Goal: Information Seeking & Learning: Find contact information

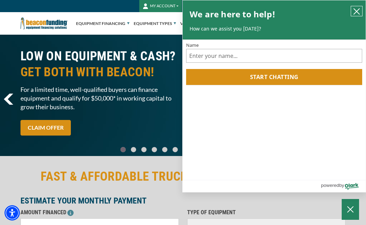
click at [356, 11] on icon "close chatbox" at bounding box center [356, 11] width 7 height 7
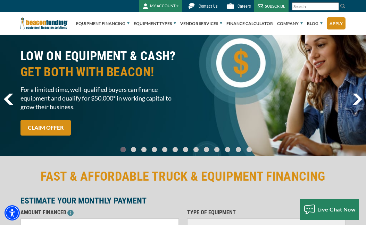
click at [203, 7] on span "Contact Us" at bounding box center [208, 6] width 19 height 5
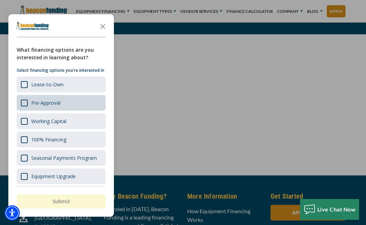
scroll to position [764, 0]
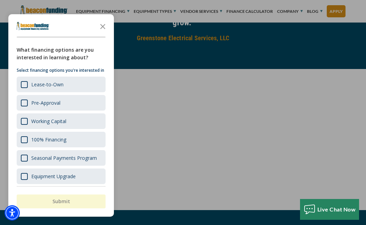
click at [104, 32] on icon "Close the survey" at bounding box center [103, 26] width 14 height 14
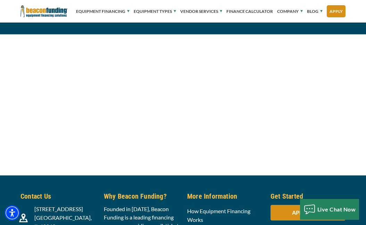
scroll to position [903, 0]
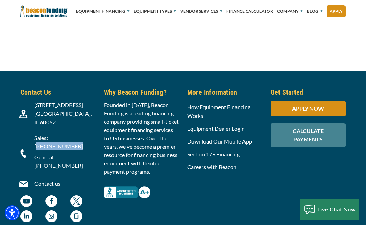
drag, startPoint x: 90, startPoint y: 136, endPoint x: 52, endPoint y: 138, distance: 37.6
click at [52, 138] on p "Sales: [PHONE_NUMBER]" at bounding box center [64, 142] width 61 height 17
copy p "847) 897-2499"
drag, startPoint x: 34, startPoint y: 104, endPoint x: 93, endPoint y: 121, distance: 61.6
click at [93, 121] on div "3400 Dundee Rd, Suite 180 Northbrook, IL 60062" at bounding box center [64, 114] width 69 height 26
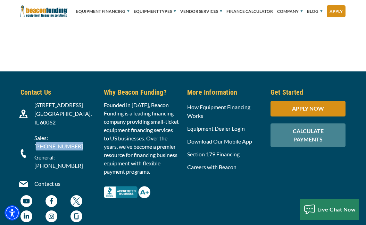
copy span "3400 Dundee Rd, Suite 180 Northbrook, IL 60062"
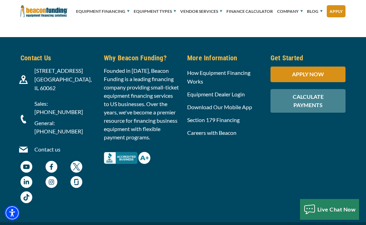
drag, startPoint x: 44, startPoint y: 131, endPoint x: 10, endPoint y: 140, distance: 34.9
click at [10, 140] on div "Contact Us 3400 Dundee Rd, Suite 180 Northbrook, IL 60062 Contact us" at bounding box center [183, 130] width 366 height 186
